Goal: Information Seeking & Learning: Understand process/instructions

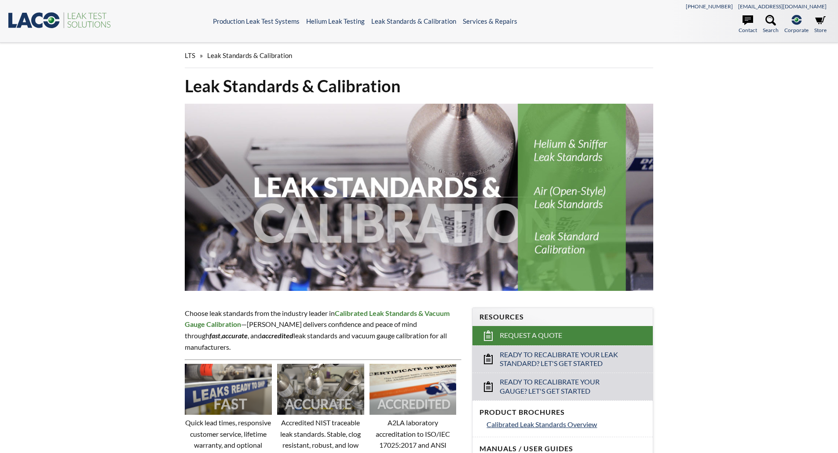
select select "Widżet języka Tłumacza"
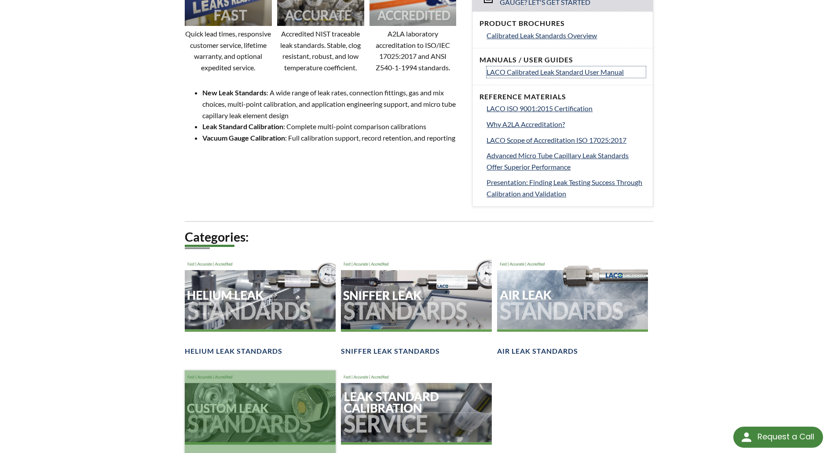
scroll to position [528, 0]
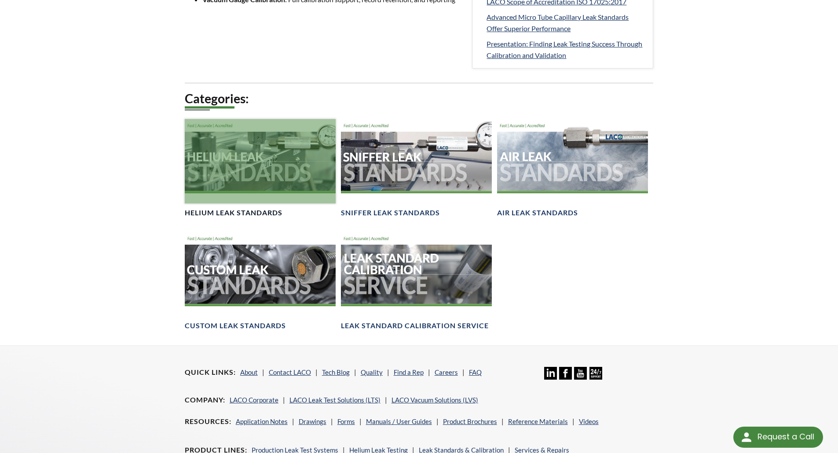
click at [269, 161] on div at bounding box center [260, 161] width 151 height 85
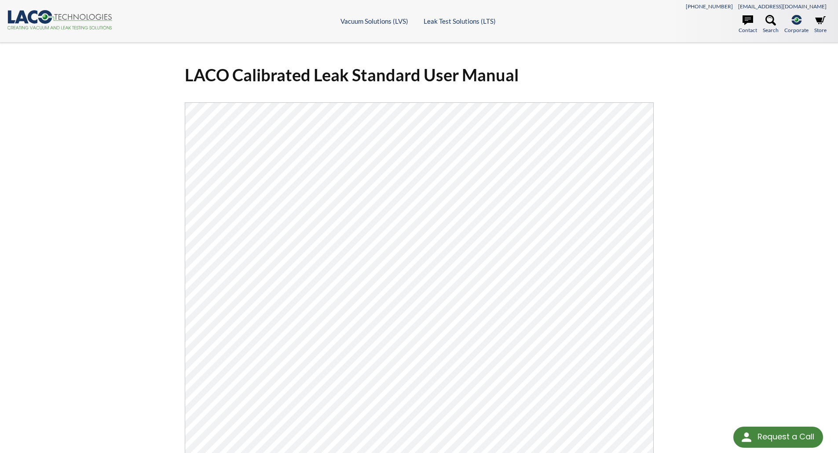
scroll to position [88, 0]
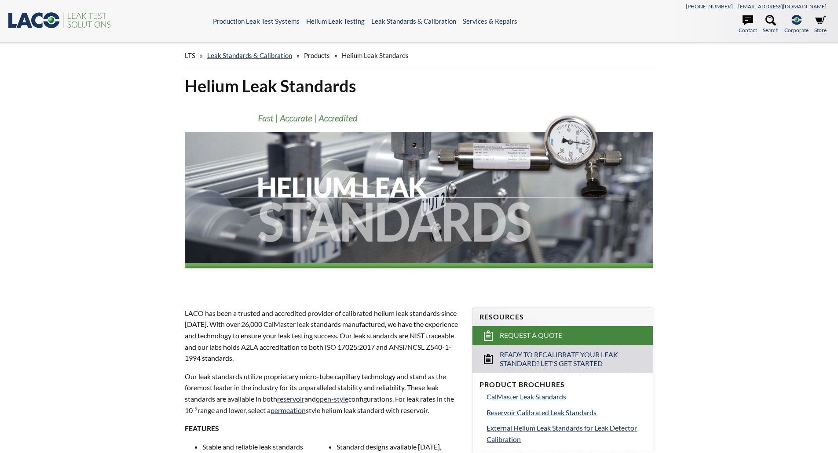
select select "Widżet języka Tłumacza"
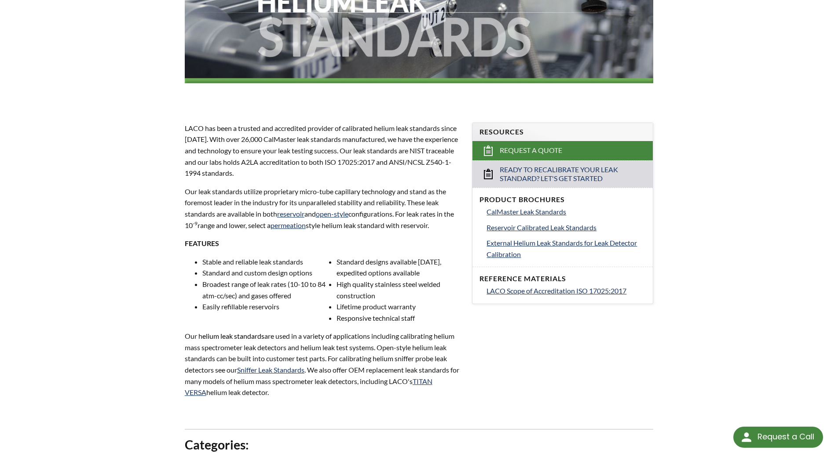
scroll to position [220, 0]
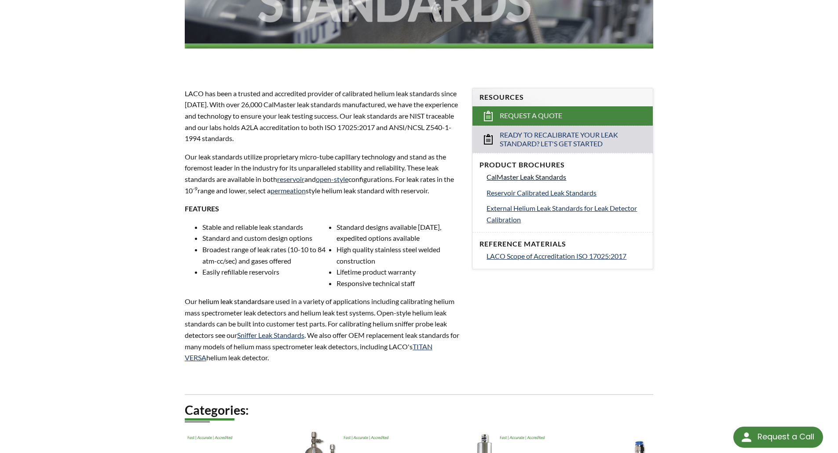
click at [534, 179] on span "CalMaster Leak Standards" at bounding box center [526, 177] width 80 height 8
click at [596, 208] on span "External Helium Leak Standards for Leak Detector Calibration" at bounding box center [561, 214] width 150 height 20
click at [530, 192] on span "Reservoir Calibrated Leak Standards" at bounding box center [541, 193] width 110 height 8
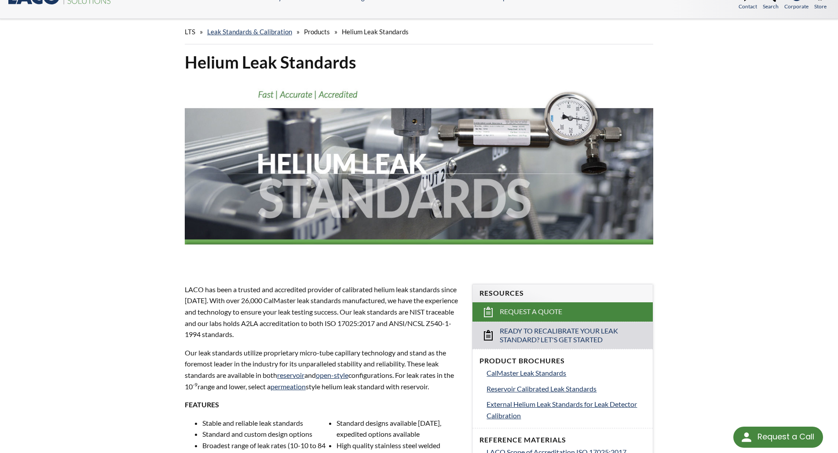
scroll to position [0, 0]
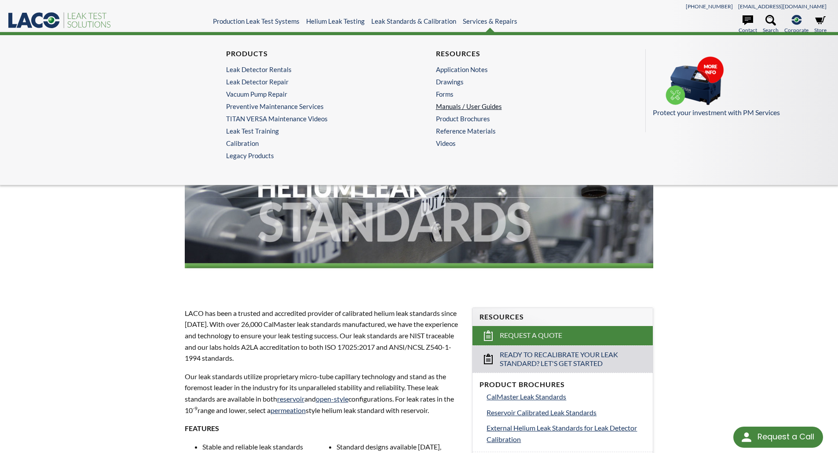
click at [476, 106] on link "Manuals / User Guides" at bounding box center [522, 106] width 172 height 8
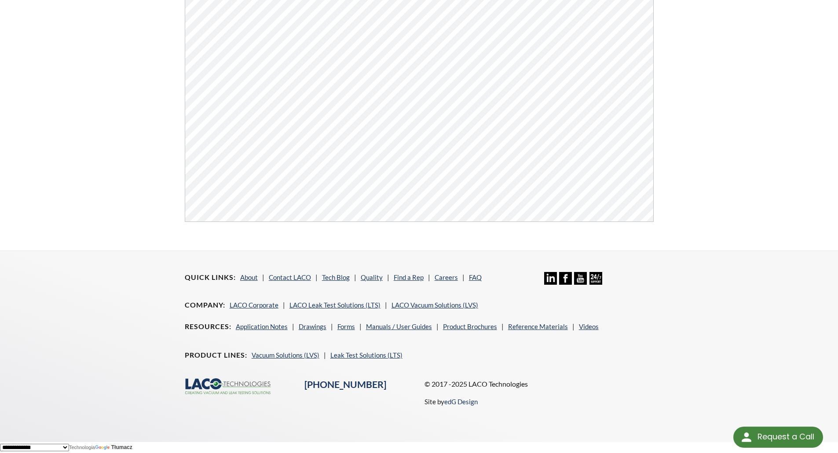
scroll to position [71, 0]
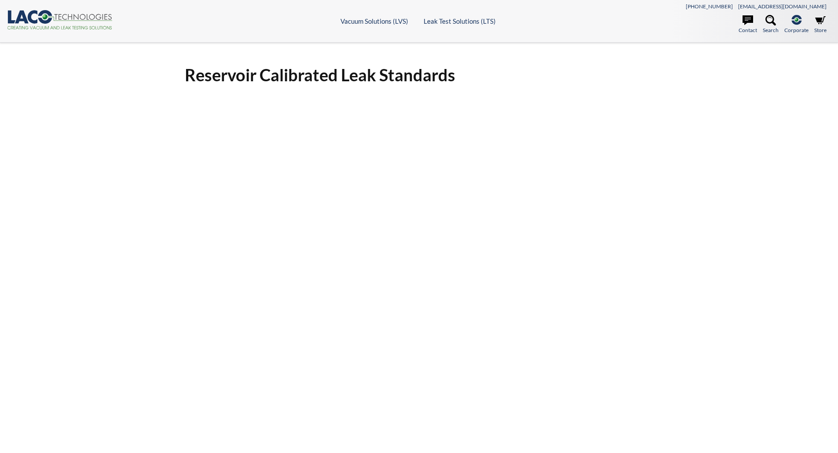
select select "Widżet języka Tłumacza"
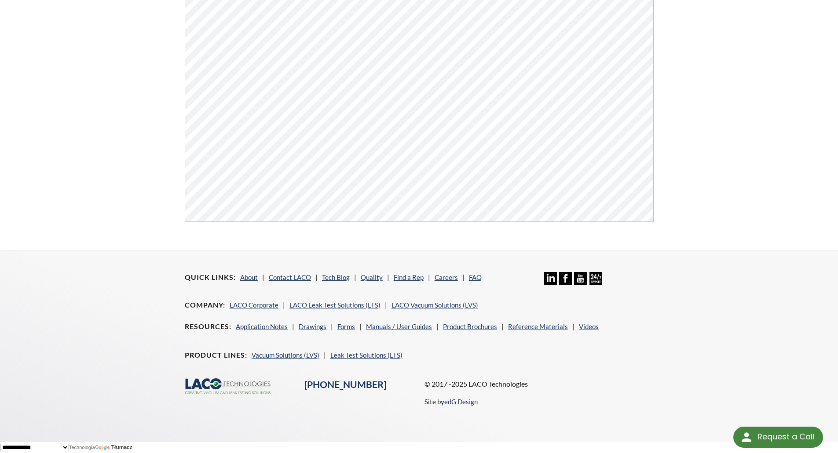
scroll to position [71, 0]
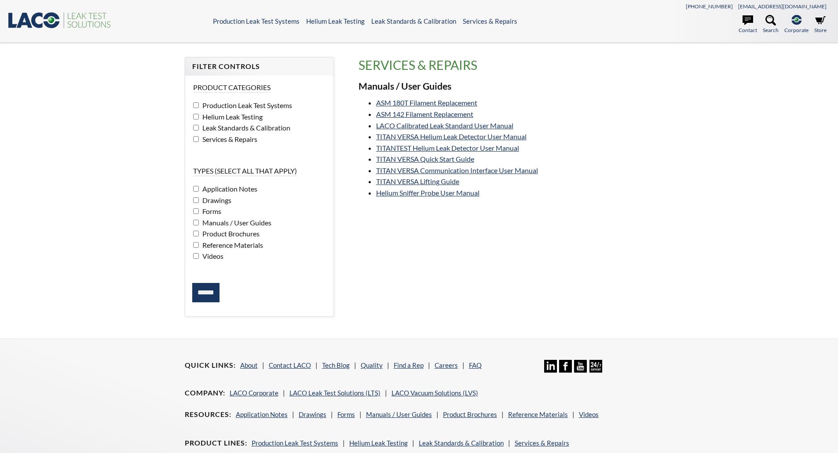
select select "Widżet języka Tłumacza"
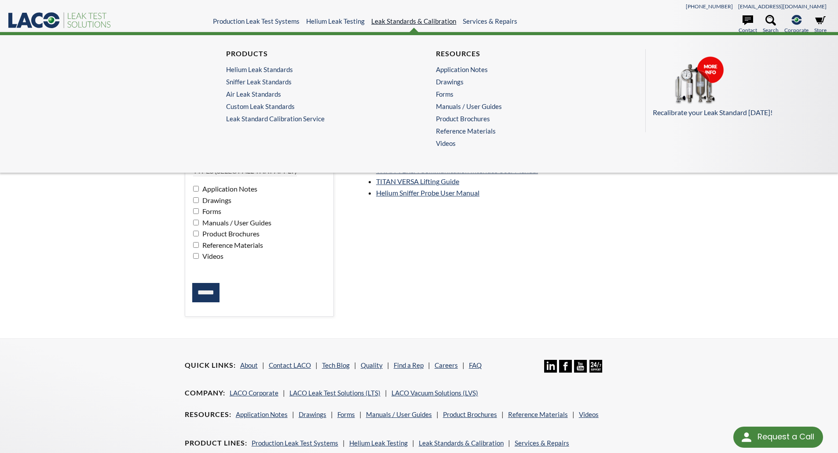
click at [394, 20] on link "Leak Standards & Calibration" at bounding box center [413, 21] width 85 height 8
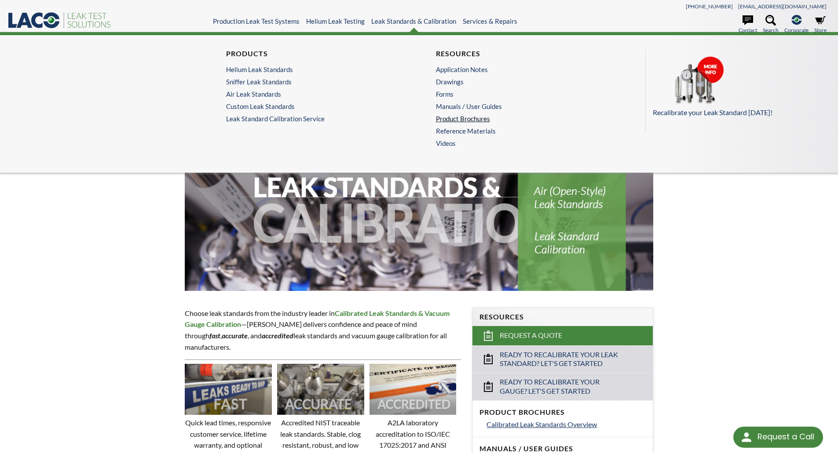
click at [452, 121] on link "Product Brochures" at bounding box center [522, 119] width 172 height 8
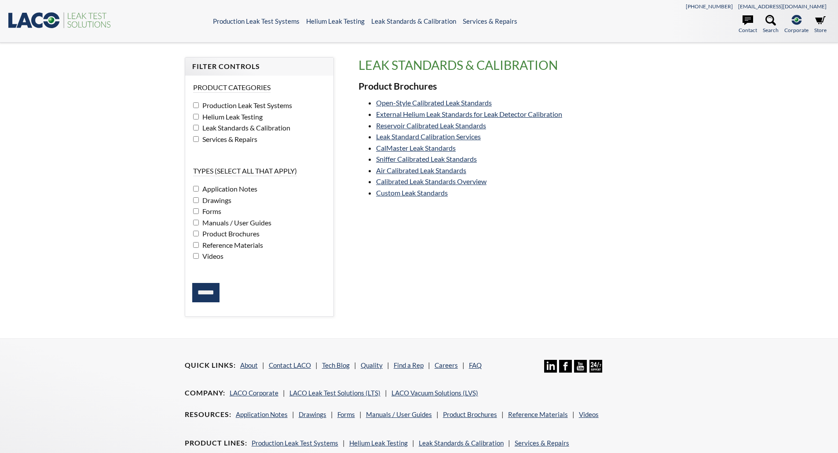
select select "Widżet języka Tłumacza"
click at [441, 135] on link "Leak Standard Calibration Services" at bounding box center [428, 136] width 105 height 8
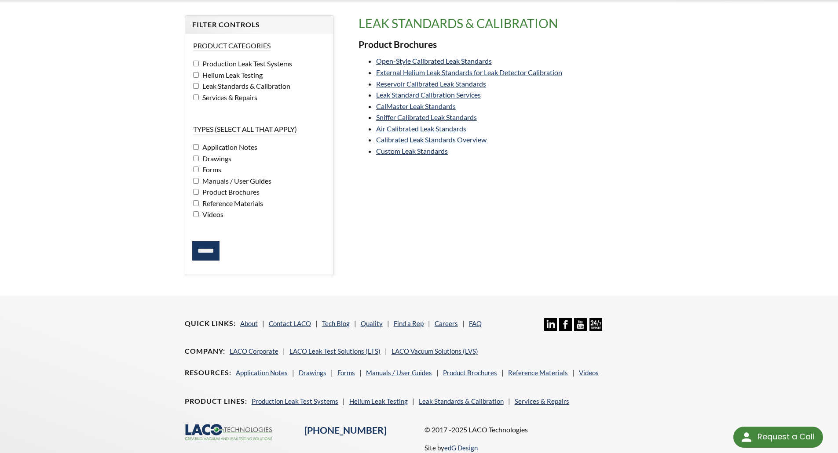
scroll to position [77, 0]
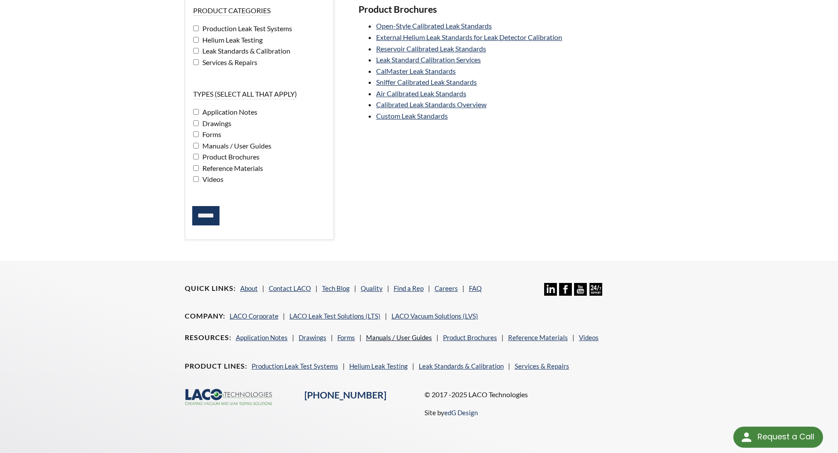
click at [410, 335] on link "Manuals / User Guides" at bounding box center [399, 338] width 66 height 8
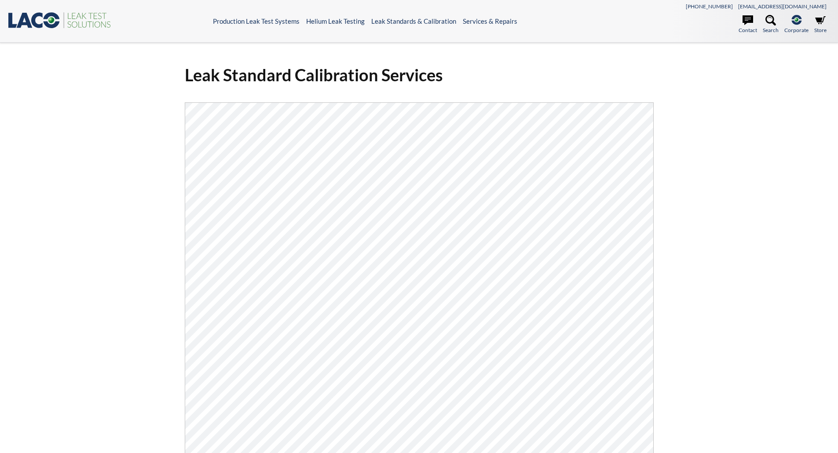
select select "Widżet języka Tłumacza"
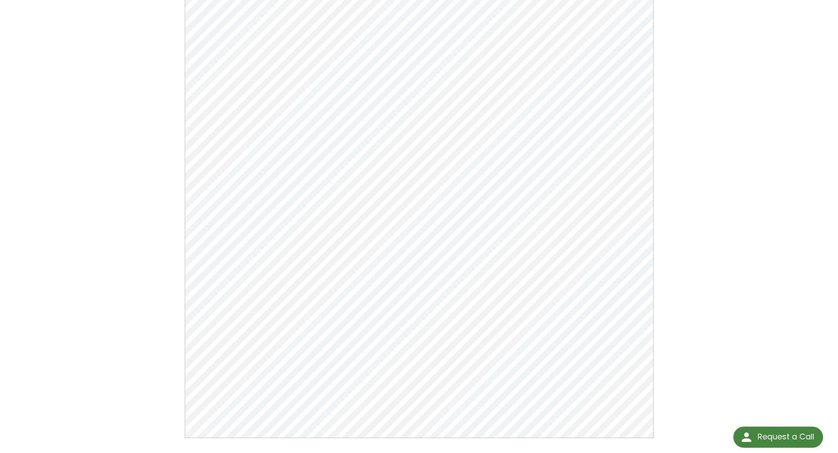
scroll to position [115, 0]
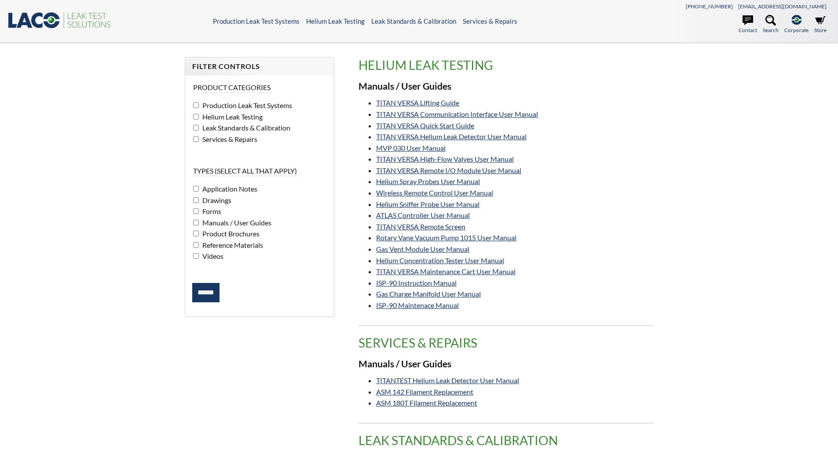
select select "Widżet języka Tłumacza"
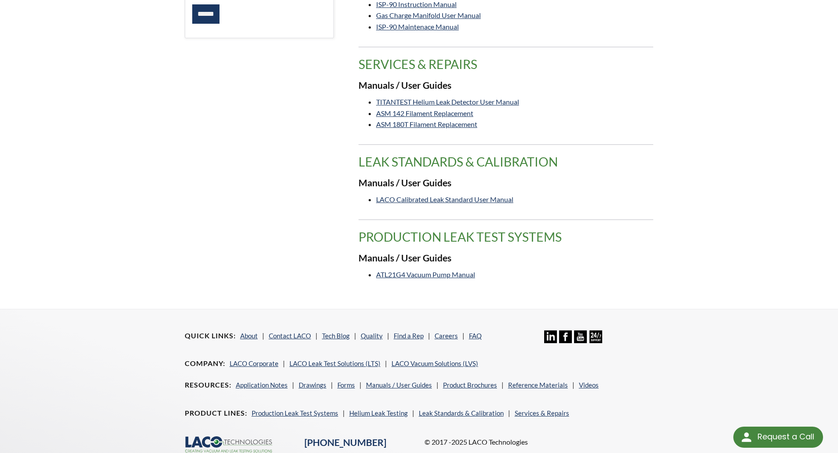
scroll to position [308, 0]
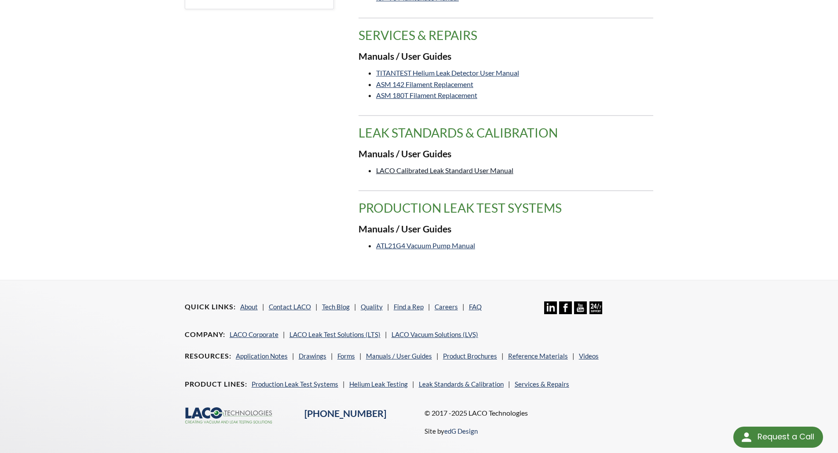
click at [440, 167] on link "LACO Calibrated Leak Standard User Manual" at bounding box center [444, 170] width 137 height 8
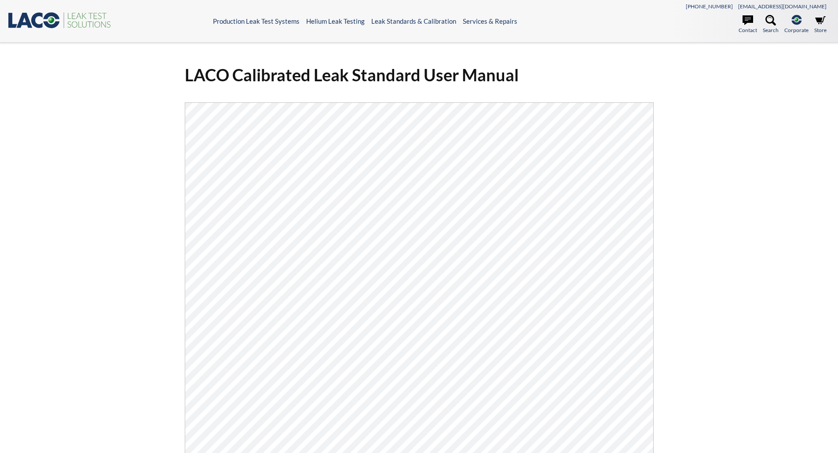
select select "Widżet języka Tłumacza"
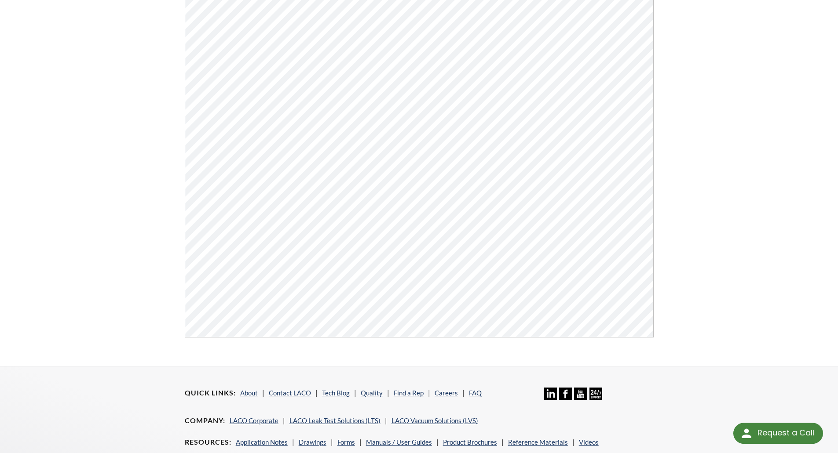
scroll to position [220, 0]
